Goal: Task Accomplishment & Management: Manage account settings

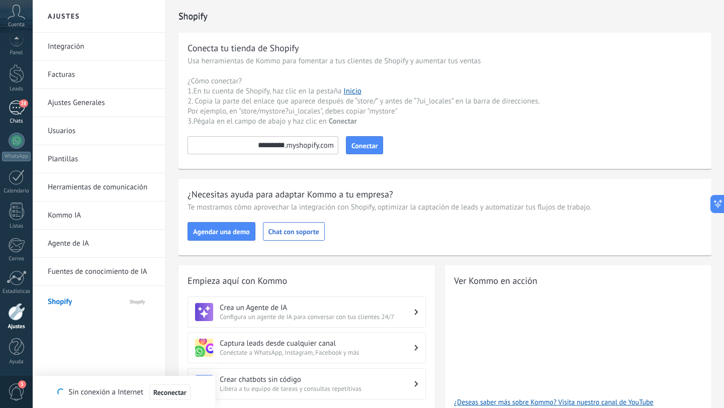
click at [16, 109] on div "28" at bounding box center [17, 108] width 16 height 15
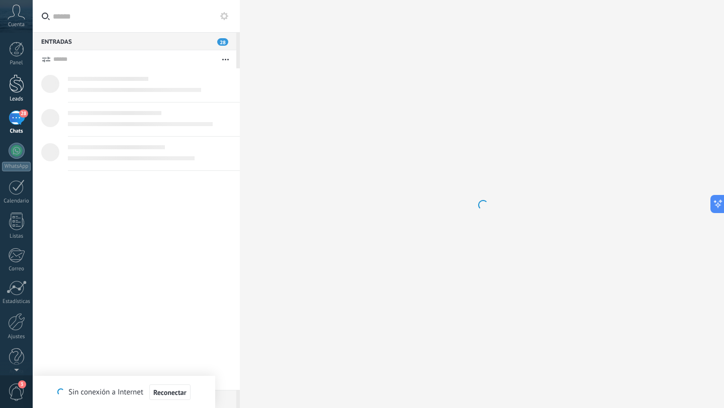
click at [11, 90] on div at bounding box center [16, 83] width 15 height 19
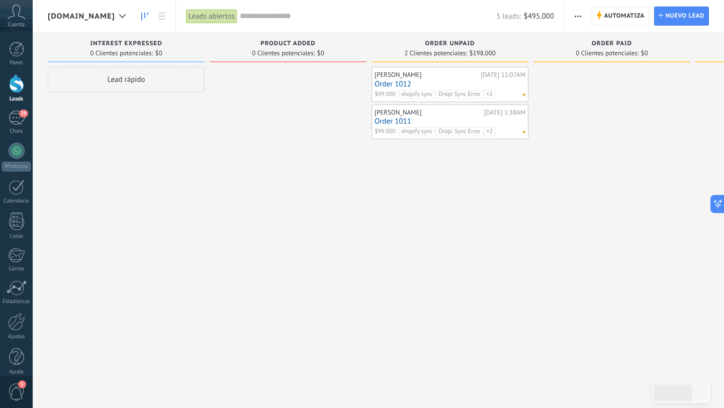
click at [115, 18] on span "[DOMAIN_NAME]" at bounding box center [81, 17] width 67 height 10
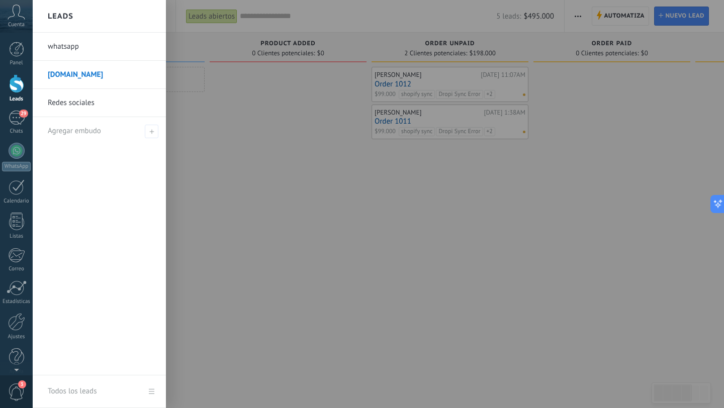
click at [231, 113] on div at bounding box center [395, 204] width 724 height 408
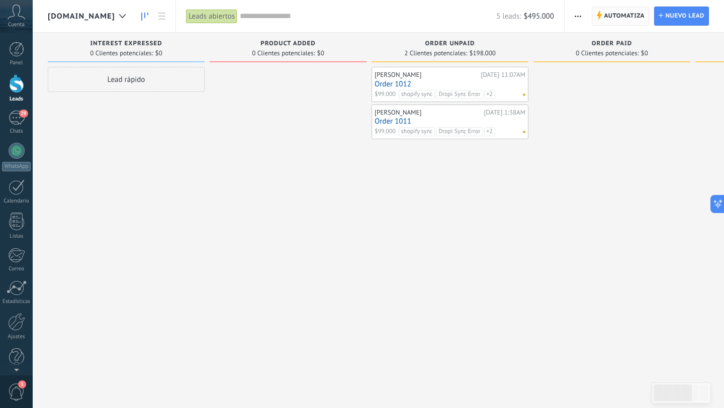
click at [607, 17] on span "Automatiza" at bounding box center [624, 16] width 41 height 18
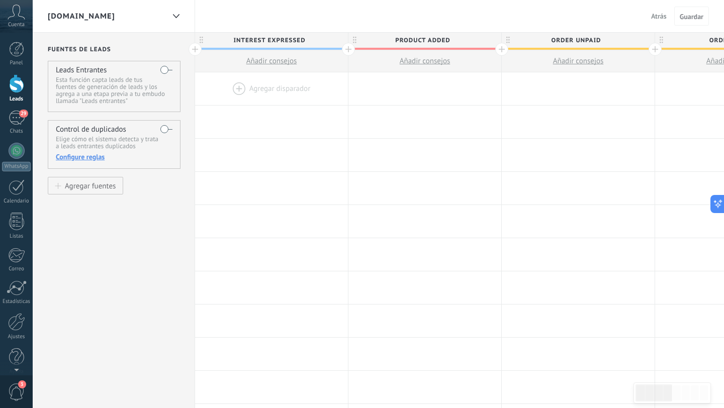
click at [656, 15] on span "Atrás" at bounding box center [659, 16] width 16 height 9
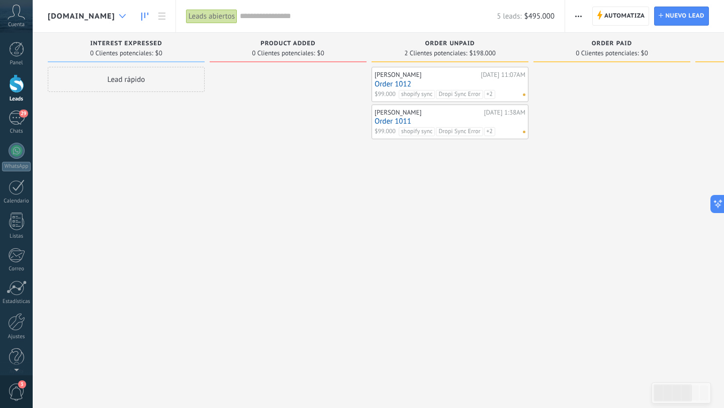
click at [131, 16] on div at bounding box center [122, 17] width 17 height 20
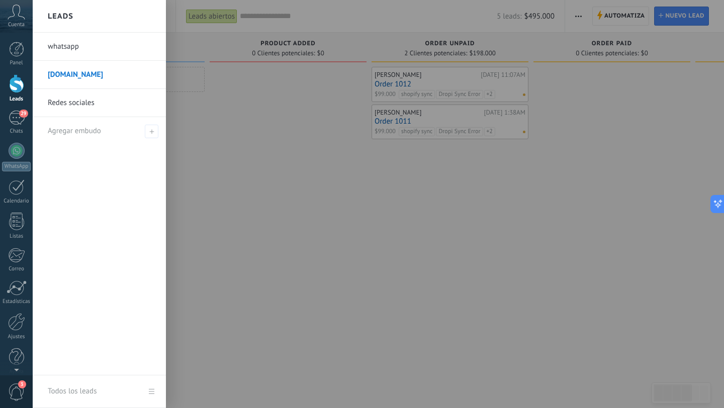
click at [102, 101] on link "Redes sociales" at bounding box center [102, 103] width 108 height 28
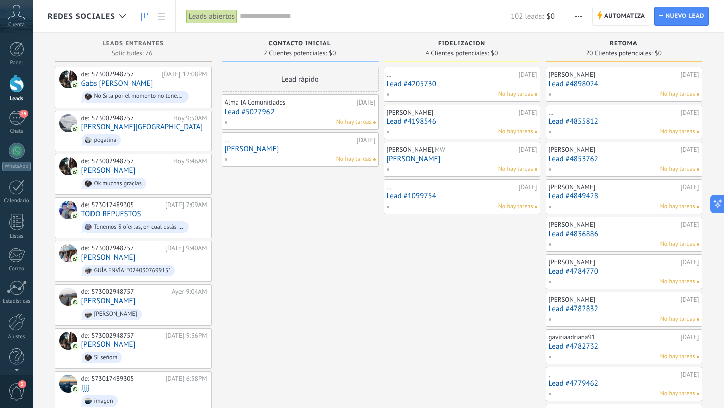
click at [479, 88] on link "Lead #4205730" at bounding box center [462, 84] width 151 height 9
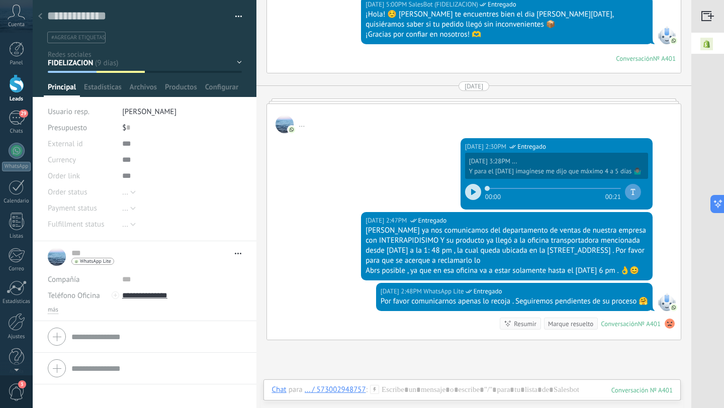
scroll to position [1947, 0]
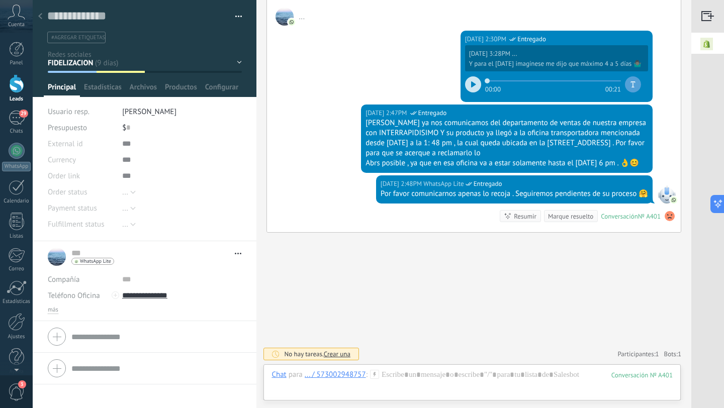
click at [41, 19] on icon at bounding box center [40, 16] width 4 height 6
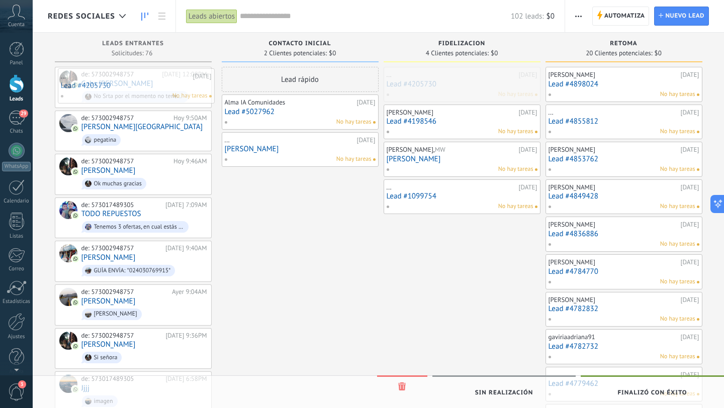
drag, startPoint x: 499, startPoint y: 74, endPoint x: 164, endPoint y: 75, distance: 334.8
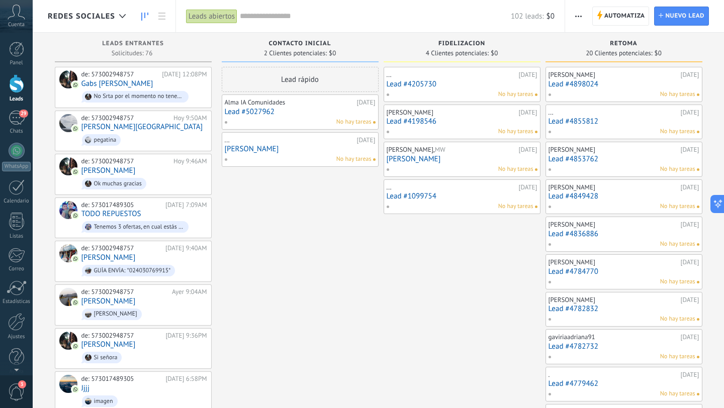
click at [482, 84] on link "Lead #4205730" at bounding box center [462, 84] width 151 height 9
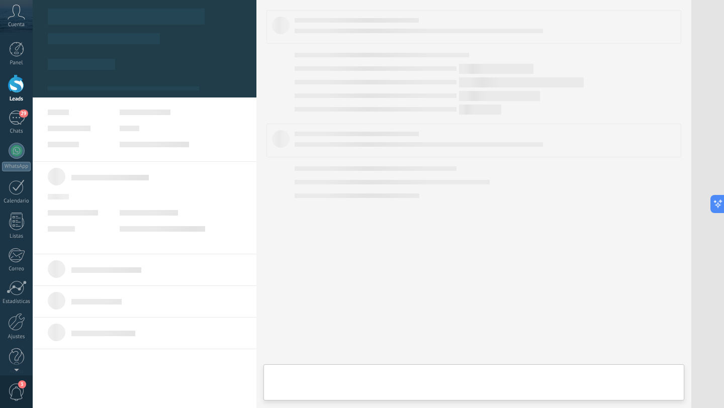
click at [482, 84] on body ".abccls-1,.abccls-2{fill-rule:evenodd}.abccls-2{fill:#fff} .abfcls-1{fill:none}…" at bounding box center [362, 204] width 724 height 408
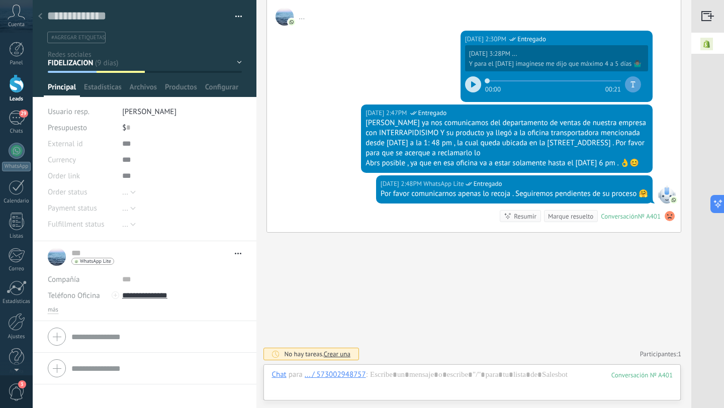
scroll to position [15, 0]
click at [38, 18] on icon at bounding box center [40, 16] width 4 height 6
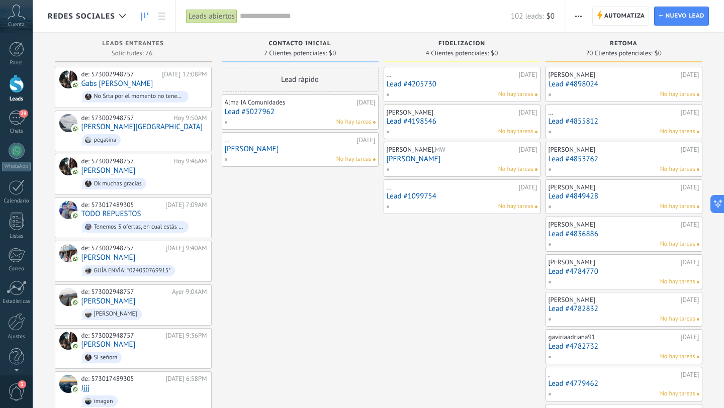
click at [488, 86] on link "Lead #4205730" at bounding box center [462, 84] width 151 height 9
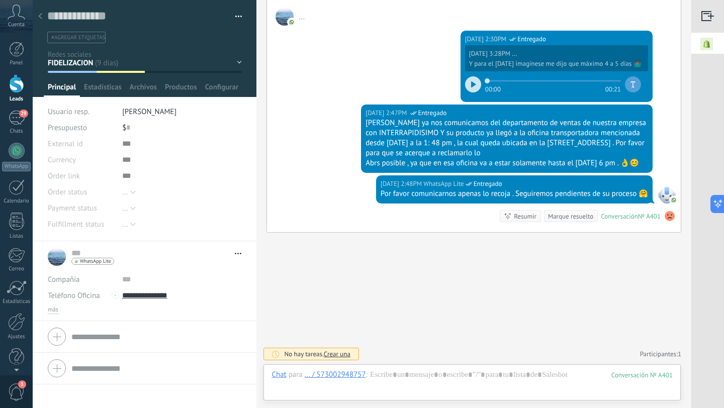
scroll to position [15, 0]
click at [41, 18] on use at bounding box center [40, 16] width 4 height 6
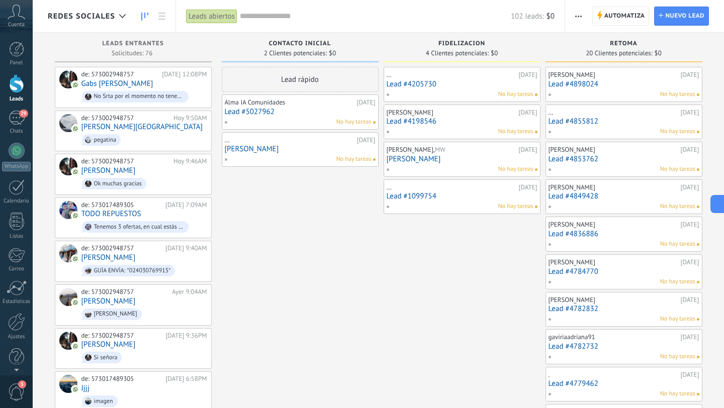
click at [454, 120] on link "Lead #4198546" at bounding box center [462, 121] width 151 height 9
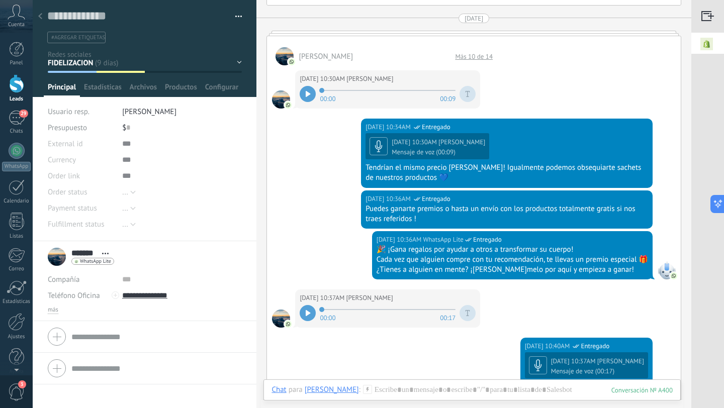
scroll to position [1250, 0]
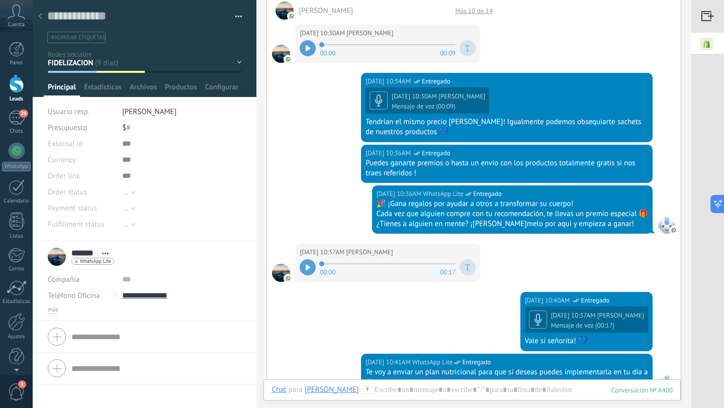
click at [39, 15] on icon at bounding box center [40, 16] width 4 height 6
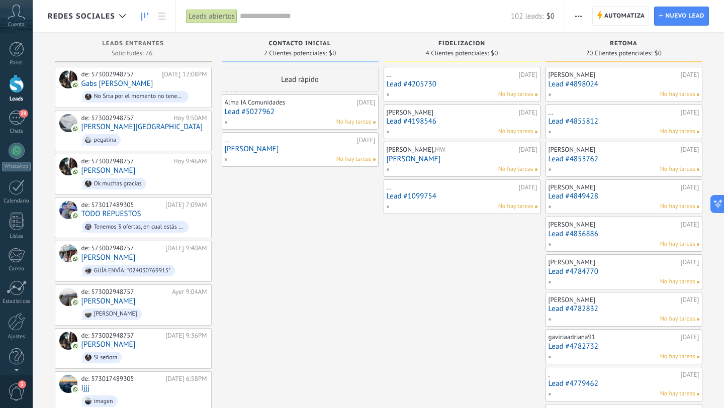
click at [459, 198] on link "Lead #1099754" at bounding box center [462, 196] width 151 height 9
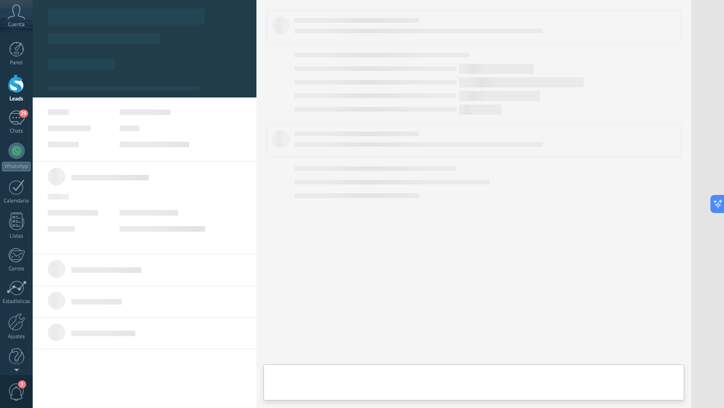
click at [459, 198] on body ".abccls-1,.abccls-2{fill-rule:evenodd}.abccls-2{fill:#fff} .abfcls-1{fill:none}…" at bounding box center [362, 204] width 724 height 408
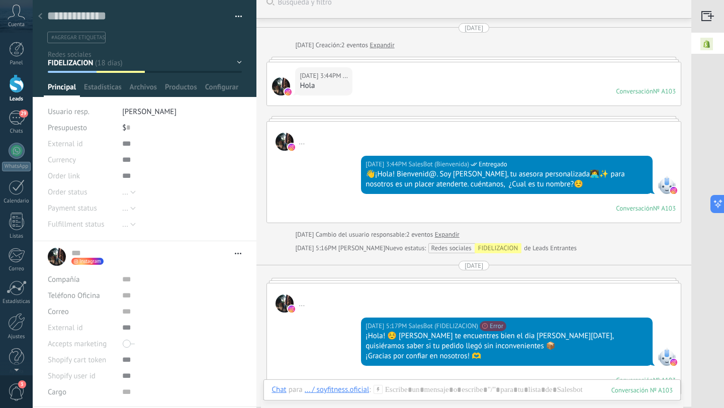
scroll to position [16, 0]
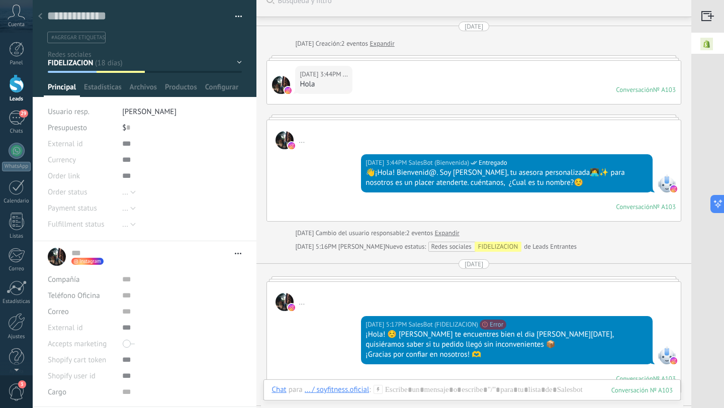
click at [42, 13] on div at bounding box center [40, 17] width 14 height 20
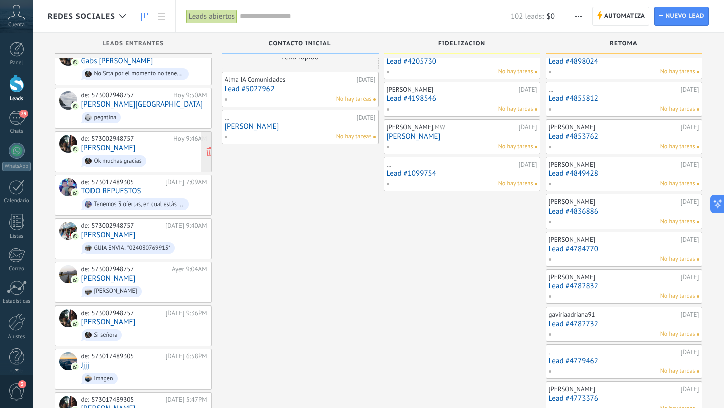
scroll to position [19, 0]
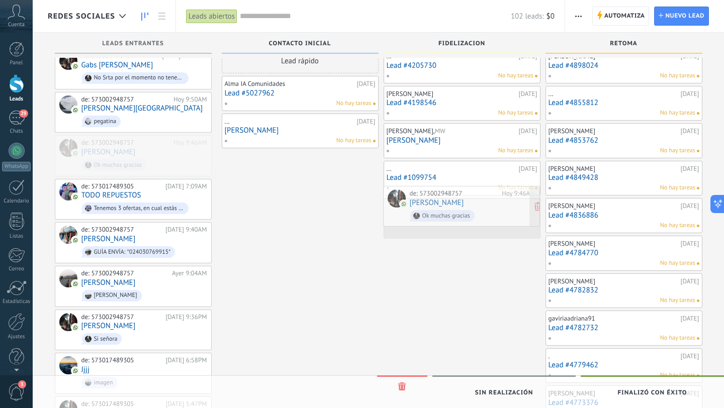
drag, startPoint x: 172, startPoint y: 161, endPoint x: 500, endPoint y: 213, distance: 332.3
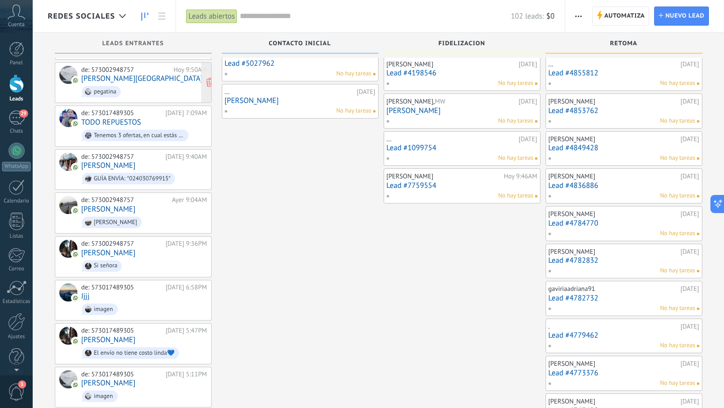
scroll to position [64, 0]
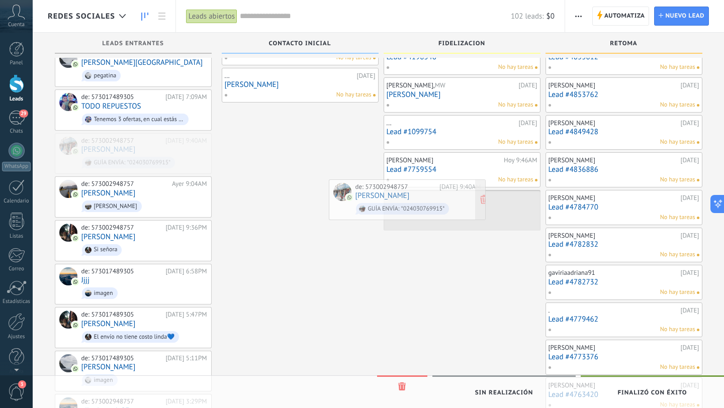
drag, startPoint x: 169, startPoint y: 144, endPoint x: 443, endPoint y: 192, distance: 278.1
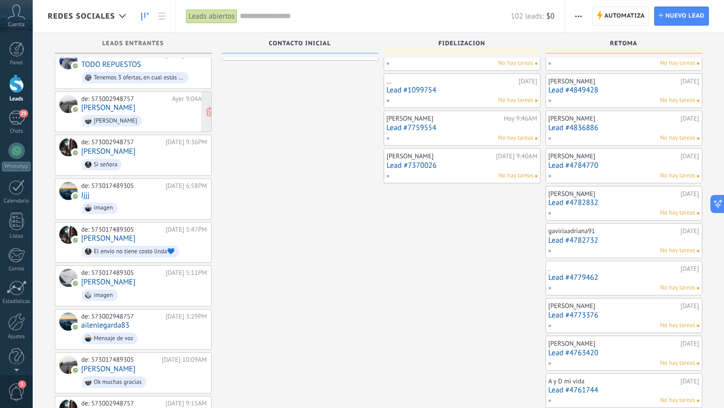
scroll to position [107, 0]
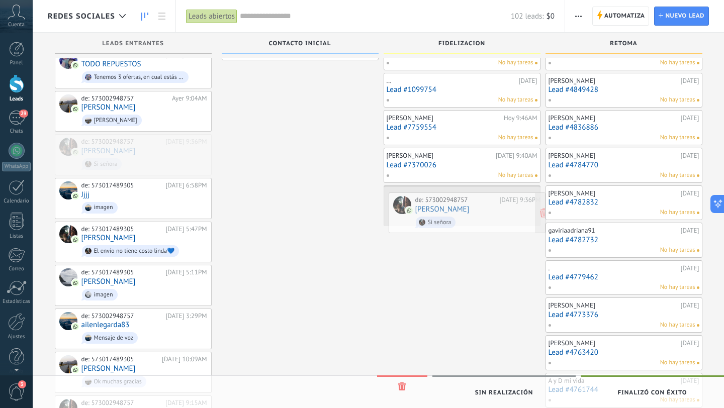
drag, startPoint x: 134, startPoint y: 163, endPoint x: 468, endPoint y: 224, distance: 339.2
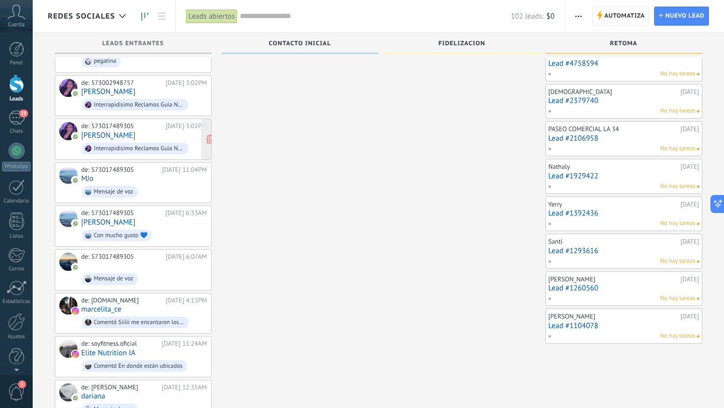
scroll to position [471, 0]
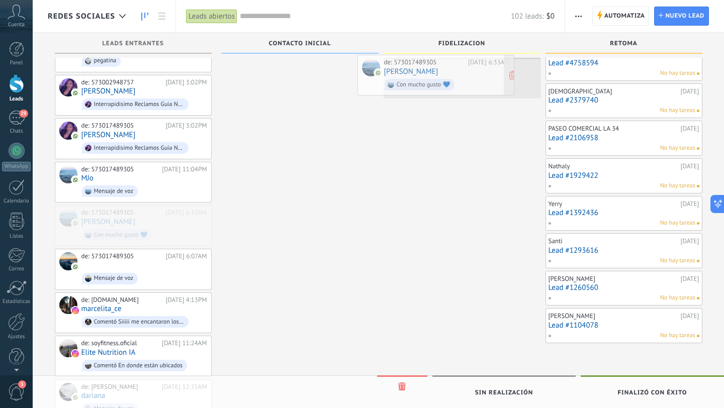
drag, startPoint x: 169, startPoint y: 219, endPoint x: 472, endPoint y: 76, distance: 334.8
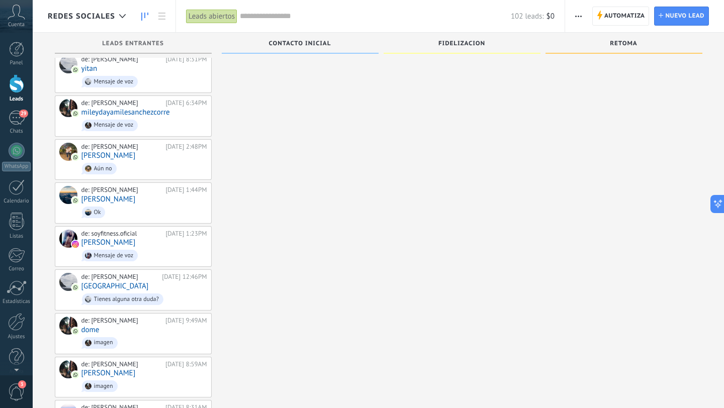
scroll to position [1365, 0]
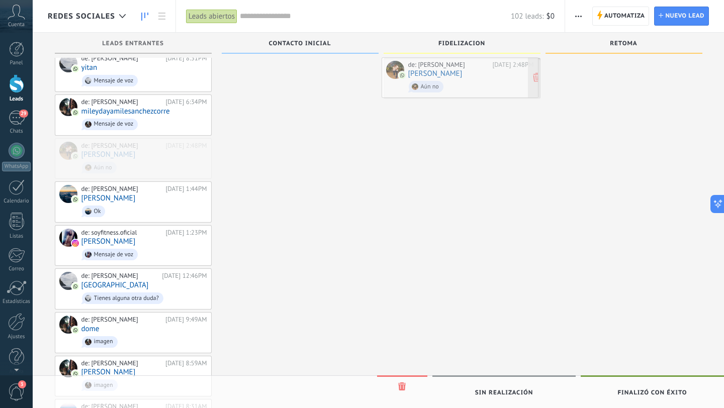
drag, startPoint x: 150, startPoint y: 146, endPoint x: 477, endPoint y: 81, distance: 333.0
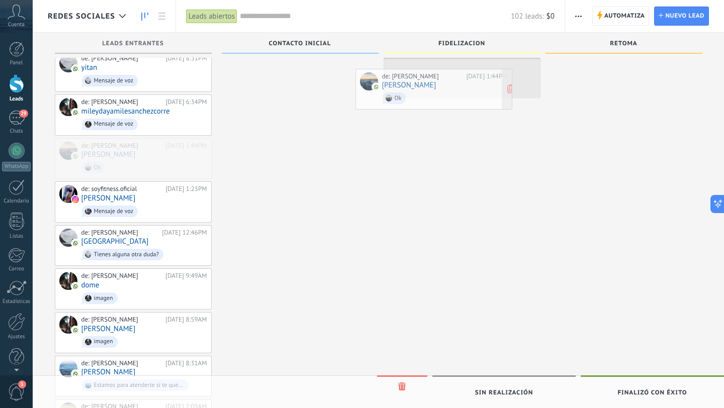
drag, startPoint x: 167, startPoint y: 150, endPoint x: 470, endPoint y: 97, distance: 307.3
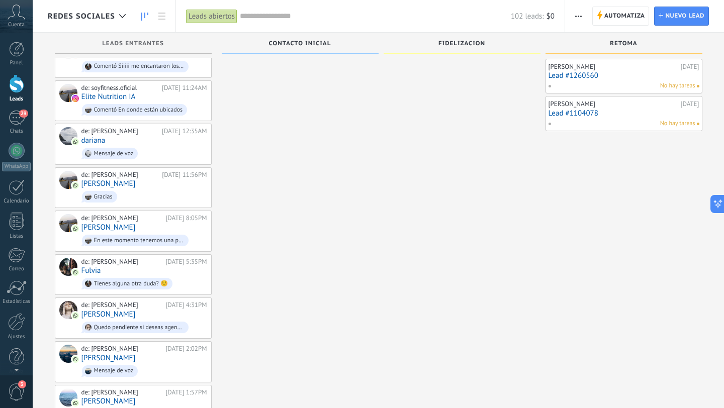
scroll to position [686, 0]
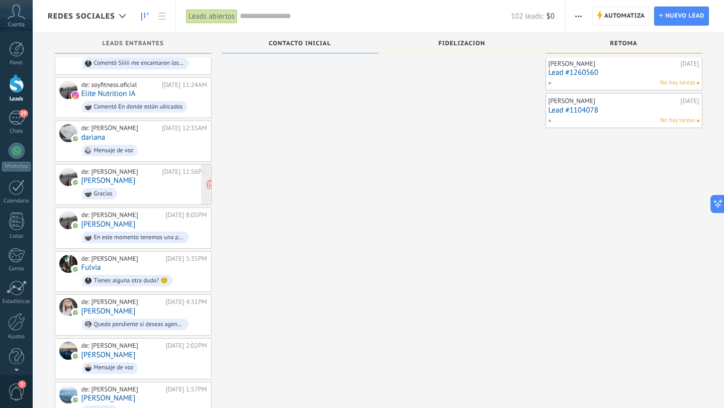
click at [155, 186] on span "Gracias" at bounding box center [144, 194] width 126 height 16
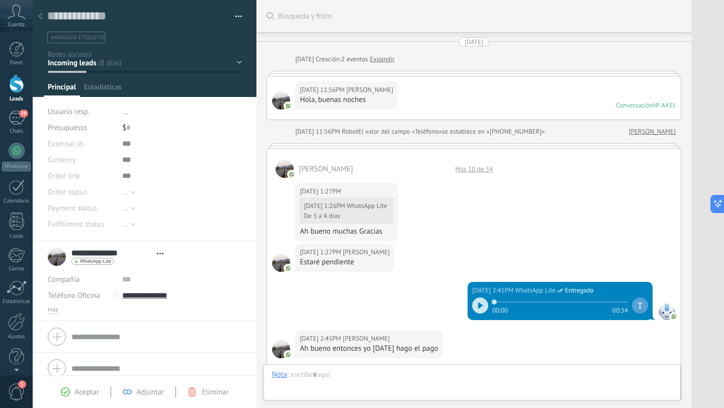
type textarea "**********"
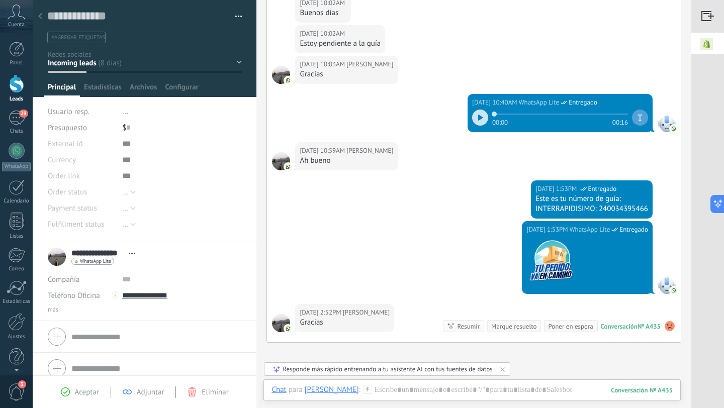
scroll to position [1350, 0]
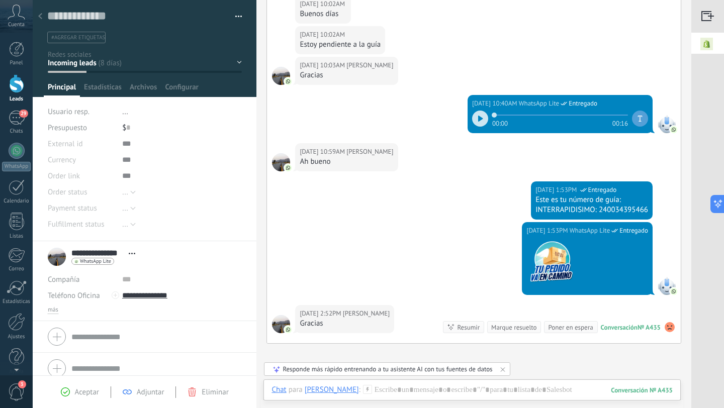
click at [43, 18] on div at bounding box center [40, 17] width 14 height 20
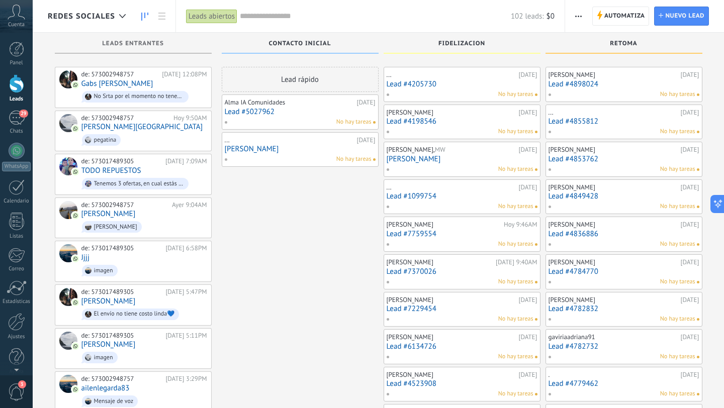
scroll to position [686, 0]
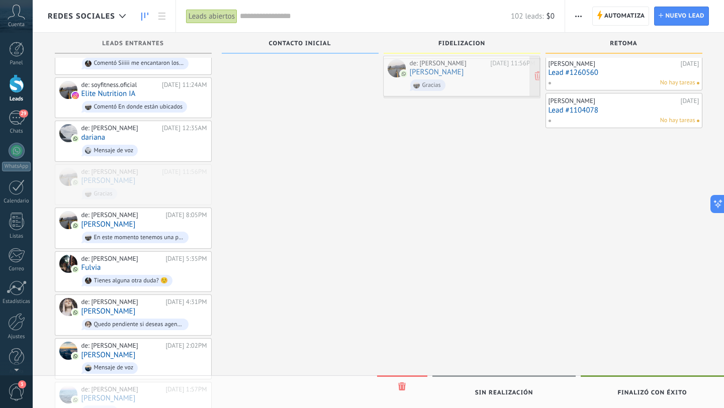
drag, startPoint x: 140, startPoint y: 177, endPoint x: 468, endPoint y: 77, distance: 342.6
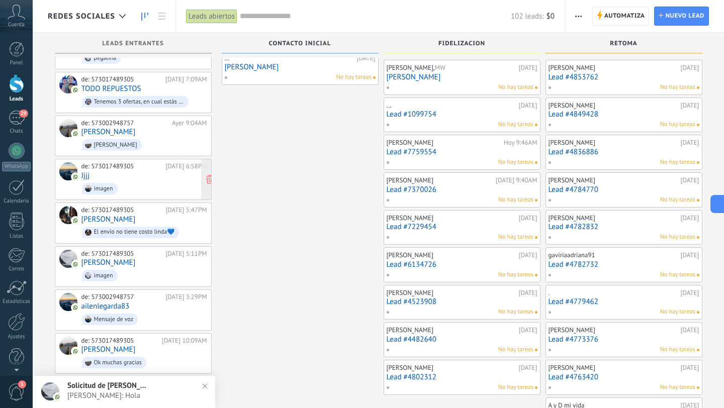
scroll to position [0, 0]
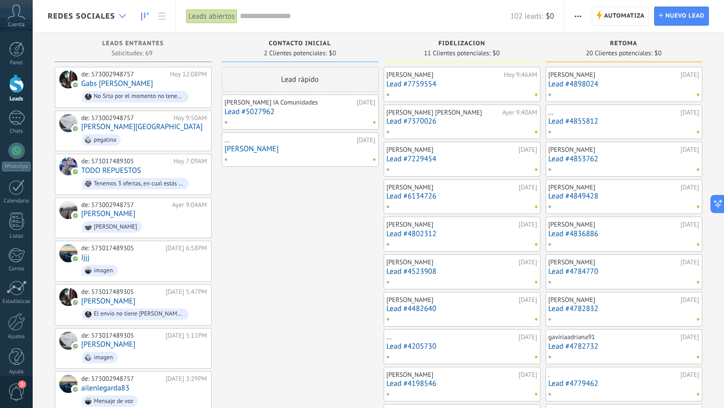
click at [117, 17] on div at bounding box center [122, 17] width 17 height 20
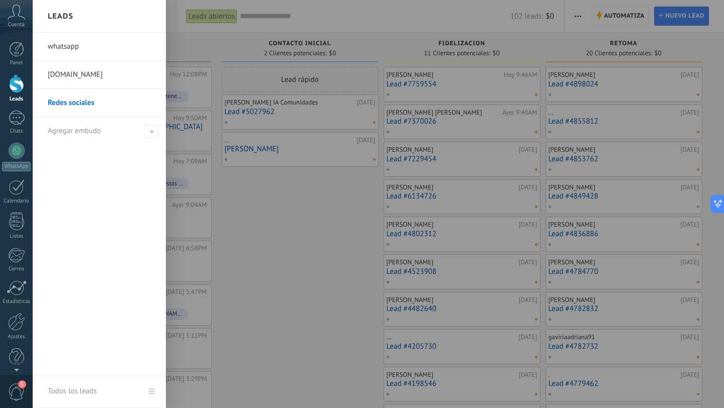
click at [116, 46] on link "whatsapp" at bounding box center [102, 47] width 108 height 28
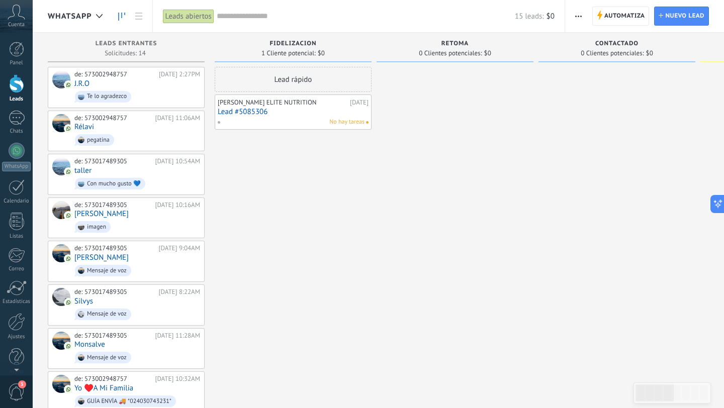
click at [313, 120] on div "No hay tareas" at bounding box center [290, 122] width 147 height 9
click at [281, 110] on link "Lead #5085306" at bounding box center [293, 112] width 151 height 9
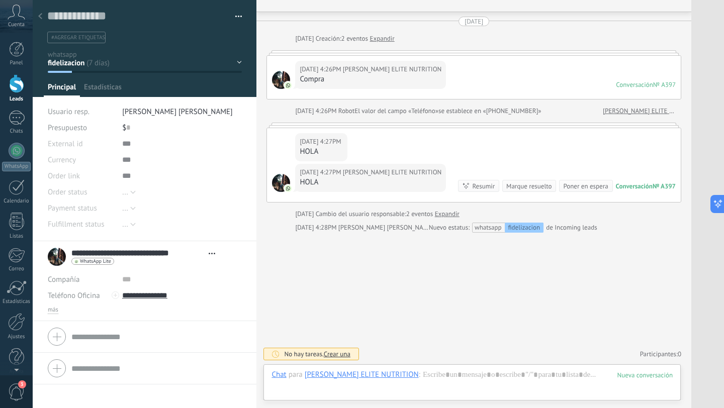
scroll to position [15, 0]
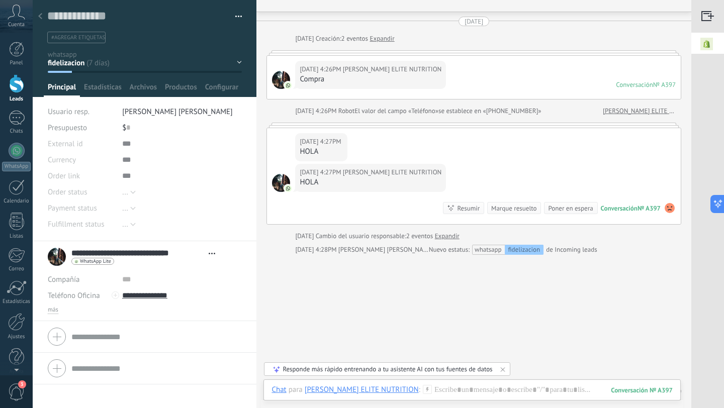
click at [39, 12] on div at bounding box center [40, 17] width 14 height 20
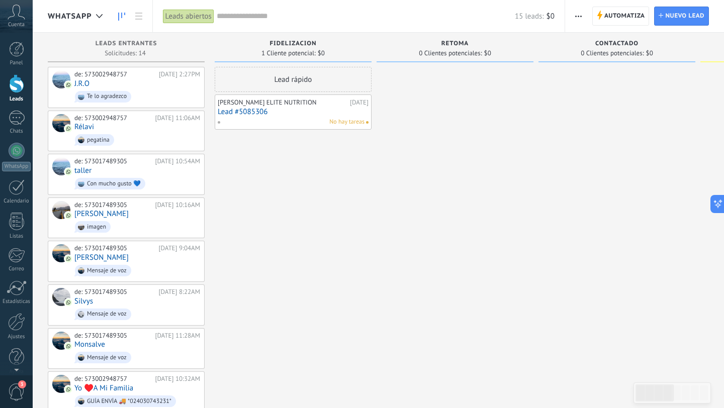
click at [283, 121] on div "No hay tareas" at bounding box center [290, 122] width 147 height 9
click at [283, 120] on div "No hay tareas" at bounding box center [290, 122] width 147 height 9
click at [101, 17] on icon at bounding box center [99, 16] width 7 height 4
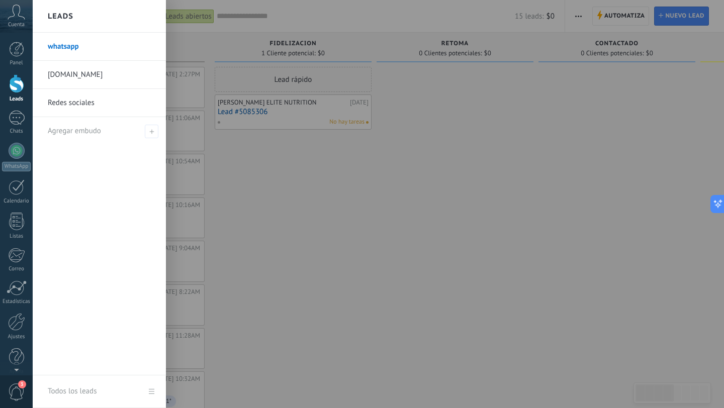
click at [102, 109] on link "Redes sociales" at bounding box center [102, 103] width 108 height 28
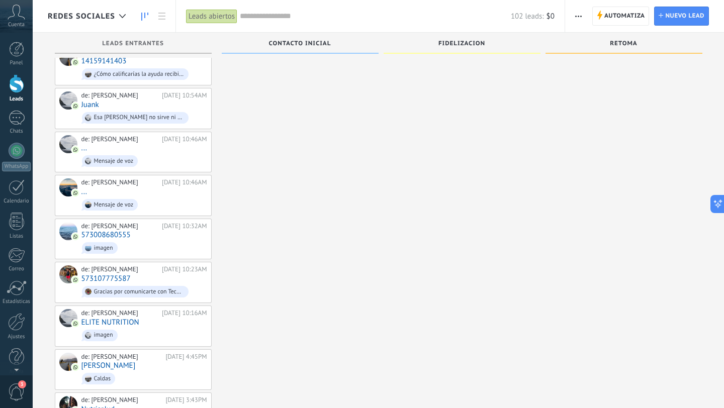
scroll to position [2650, 0]
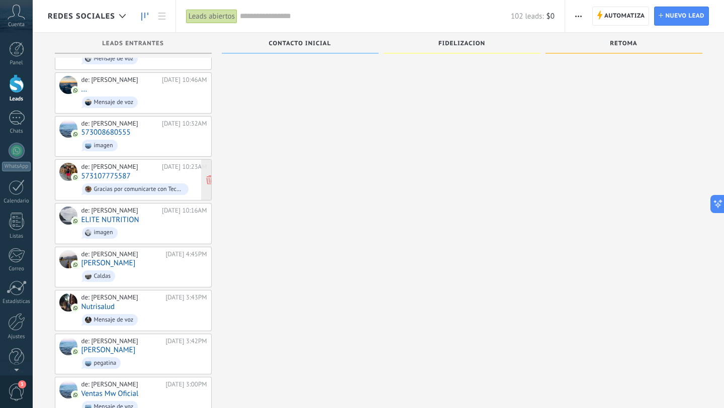
click at [152, 163] on div "de: [PERSON_NAME] [DATE] 10:23AM 573107775587 Gracias por comunicarte con Tecni…" at bounding box center [144, 180] width 126 height 34
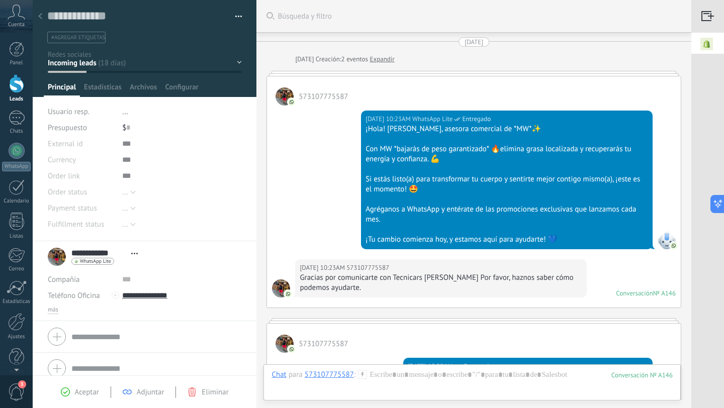
scroll to position [15, 0]
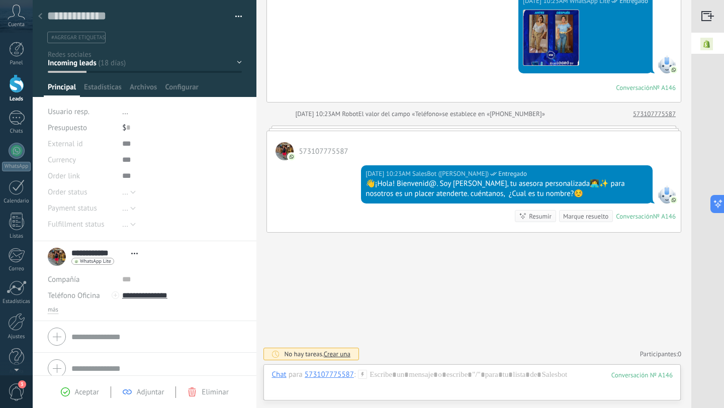
click at [43, 20] on div at bounding box center [40, 17] width 14 height 20
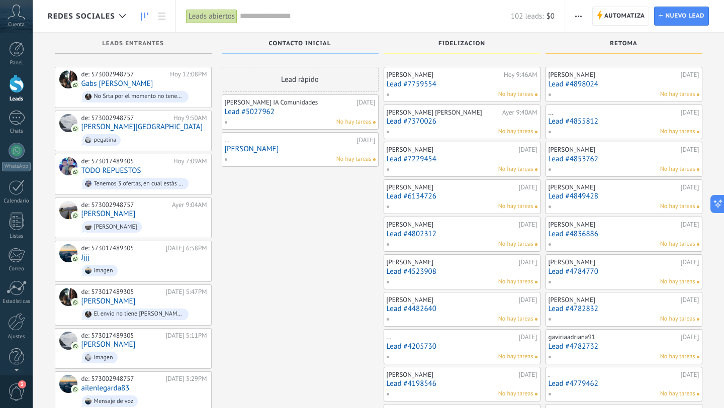
scroll to position [2650, 0]
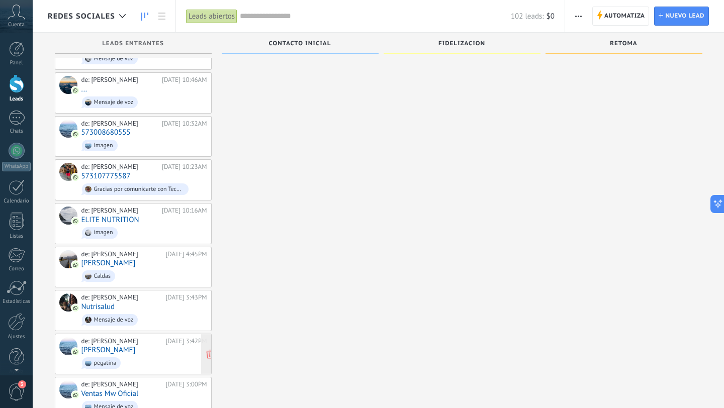
click at [149, 355] on span "pegatina" at bounding box center [144, 363] width 126 height 16
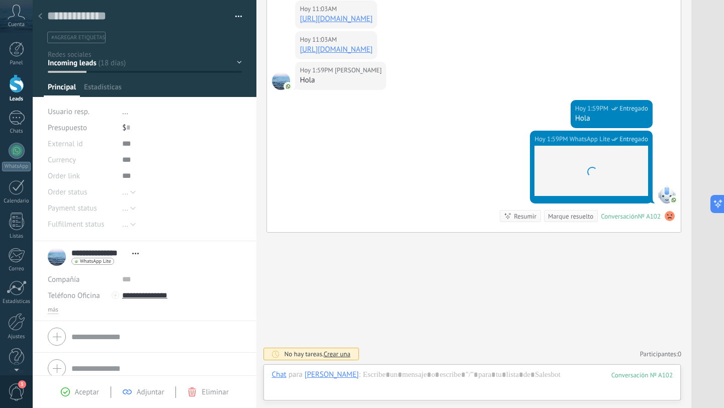
scroll to position [15, 0]
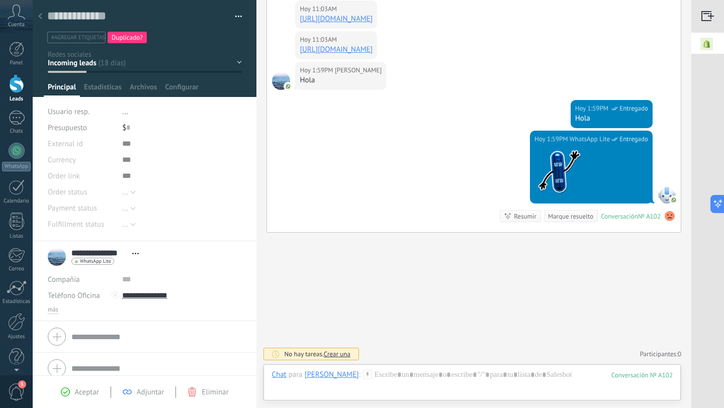
click at [43, 19] on div at bounding box center [40, 17] width 14 height 20
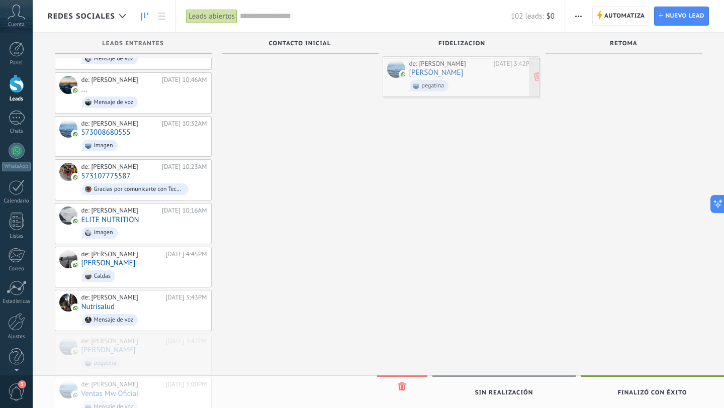
drag, startPoint x: 145, startPoint y: 333, endPoint x: 473, endPoint y: 89, distance: 408.5
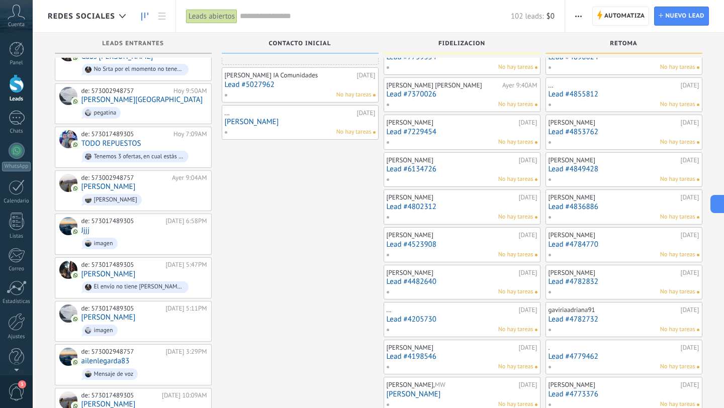
scroll to position [0, 0]
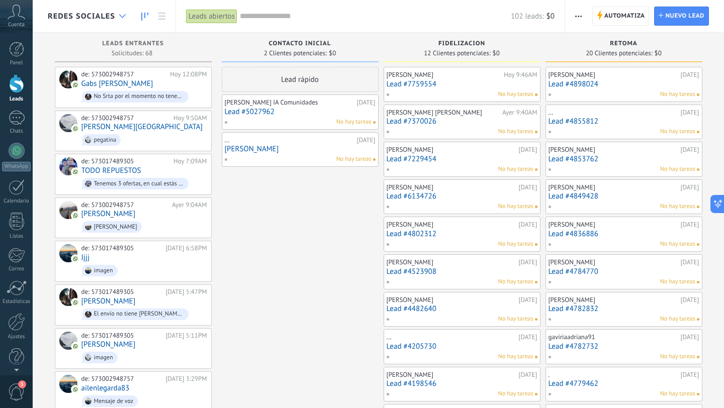
click at [120, 17] on icon at bounding box center [122, 16] width 7 height 4
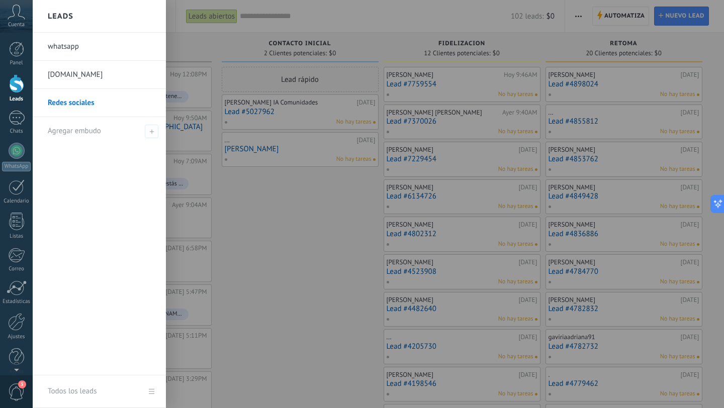
click at [125, 76] on link "[DOMAIN_NAME]" at bounding box center [102, 75] width 108 height 28
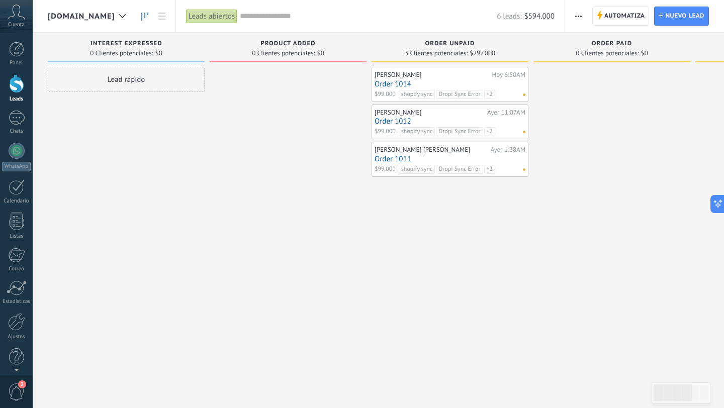
click at [490, 80] on link "Order 1014" at bounding box center [450, 84] width 151 height 9
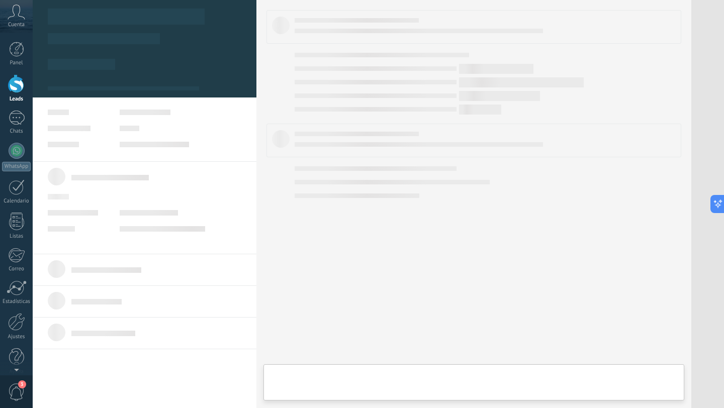
click at [490, 79] on body ".abccls-1,.abccls-2{fill-rule:evenodd}.abccls-2{fill:#fff} .abfcls-1{fill:none}…" at bounding box center [362, 204] width 724 height 408
type textarea "**********"
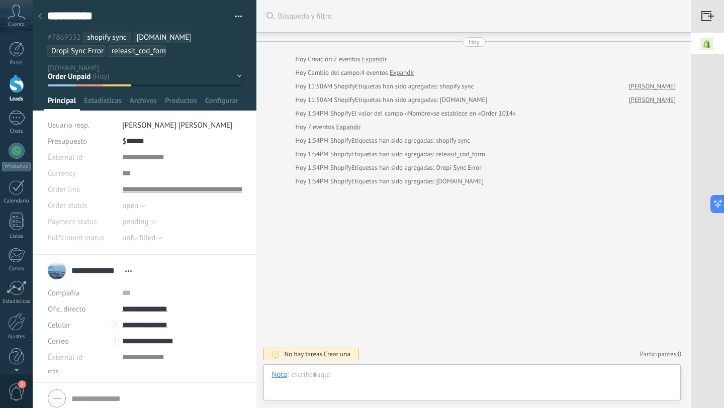
scroll to position [15, 0]
click at [39, 15] on icon at bounding box center [40, 16] width 4 height 6
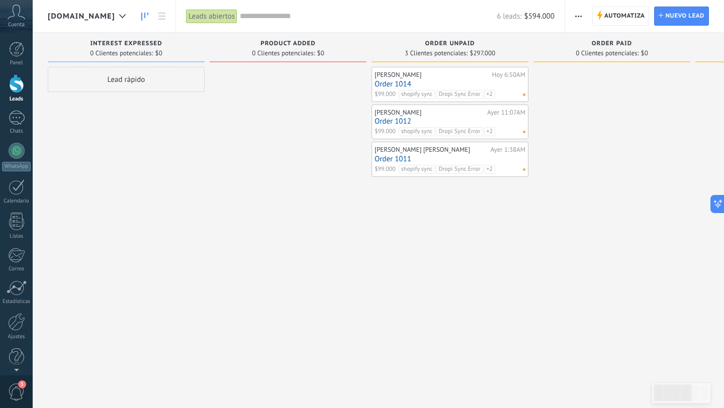
click at [115, 15] on span "[DOMAIN_NAME]" at bounding box center [81, 17] width 67 height 10
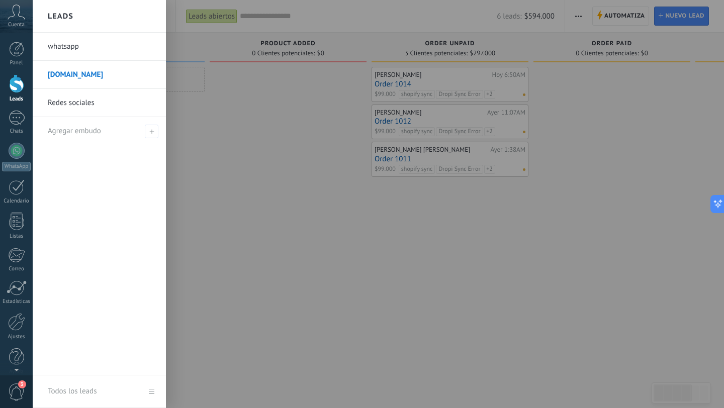
click at [117, 101] on link "Redes sociales" at bounding box center [102, 103] width 108 height 28
